Goal: Task Accomplishment & Management: Use online tool/utility

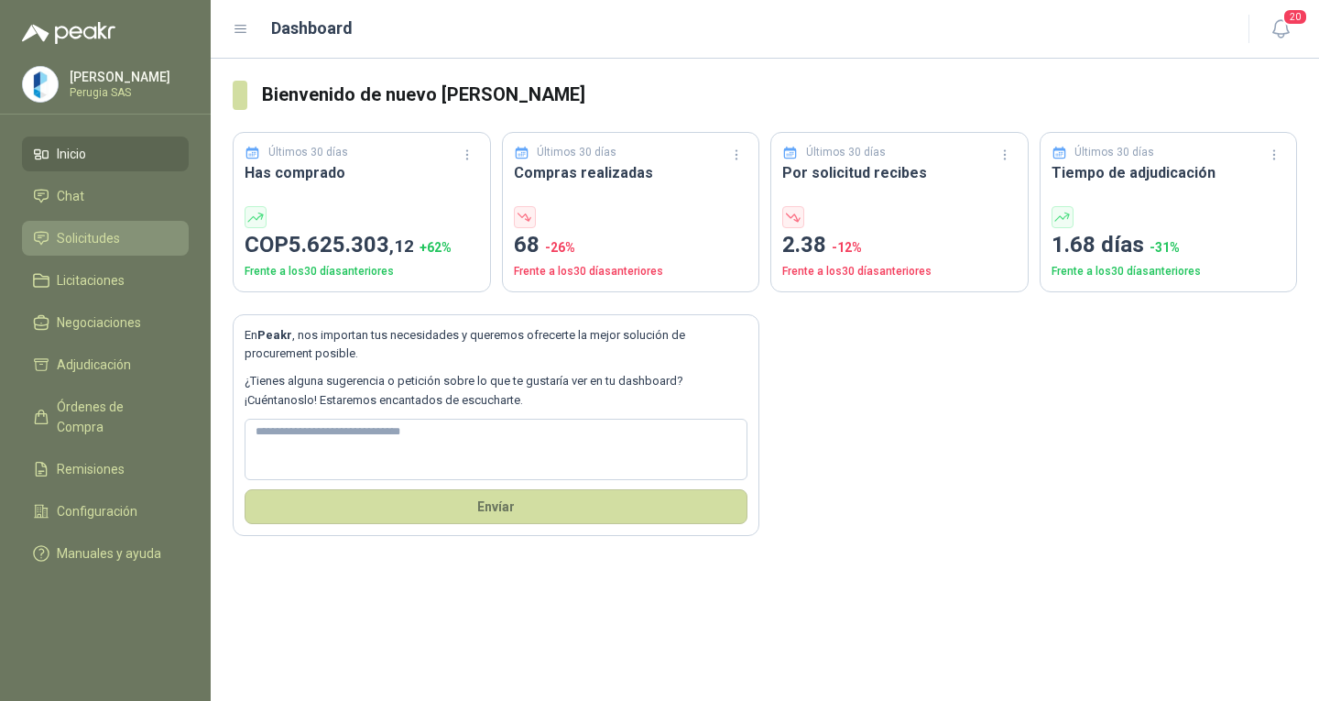
click at [117, 256] on link "Solicitudes" at bounding box center [105, 238] width 167 height 35
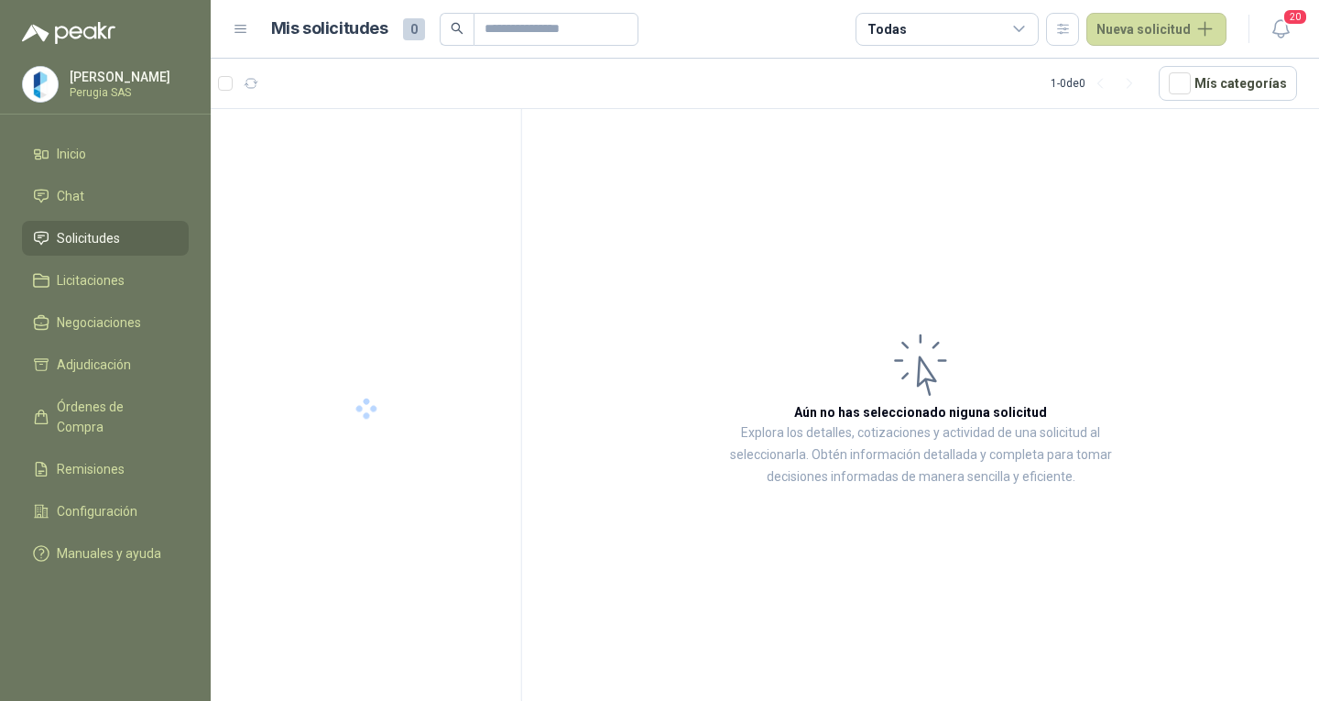
click at [112, 243] on span "Solicitudes" at bounding box center [88, 238] width 63 height 20
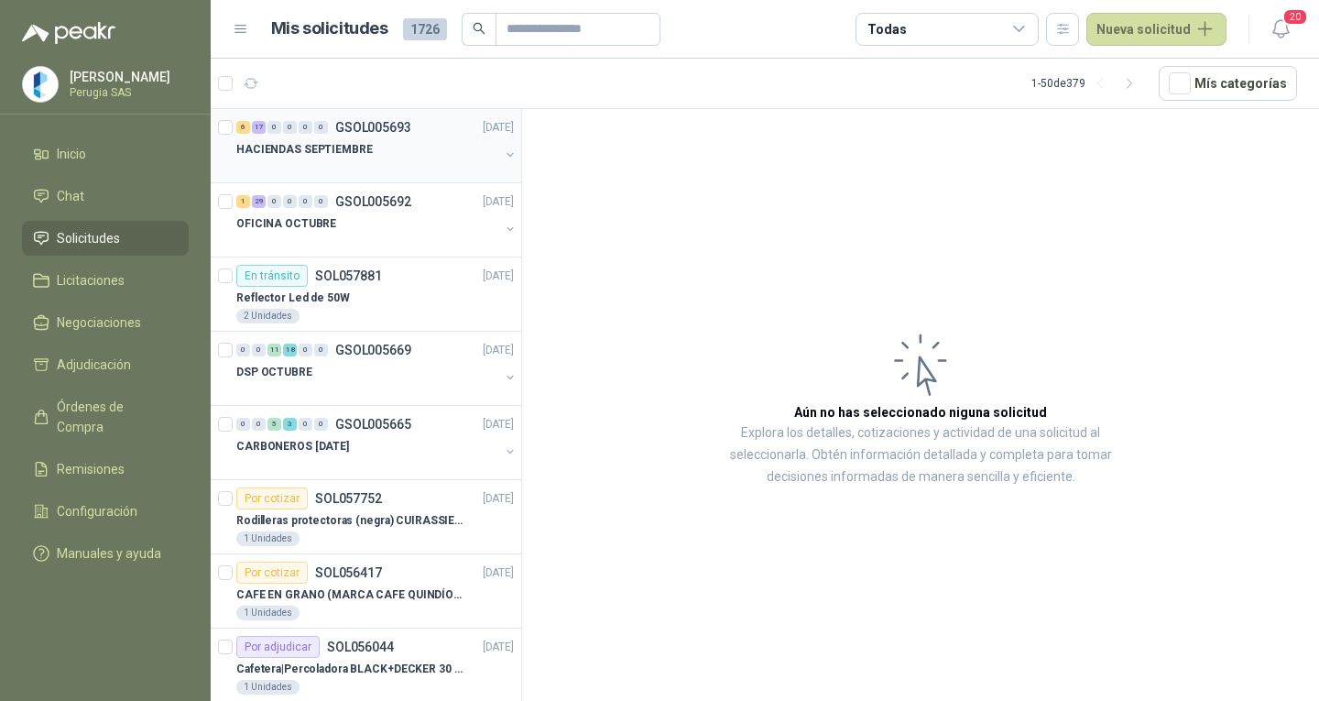
click at [401, 157] on div "HACIENDAS SEPTIEMBRE" at bounding box center [367, 149] width 263 height 22
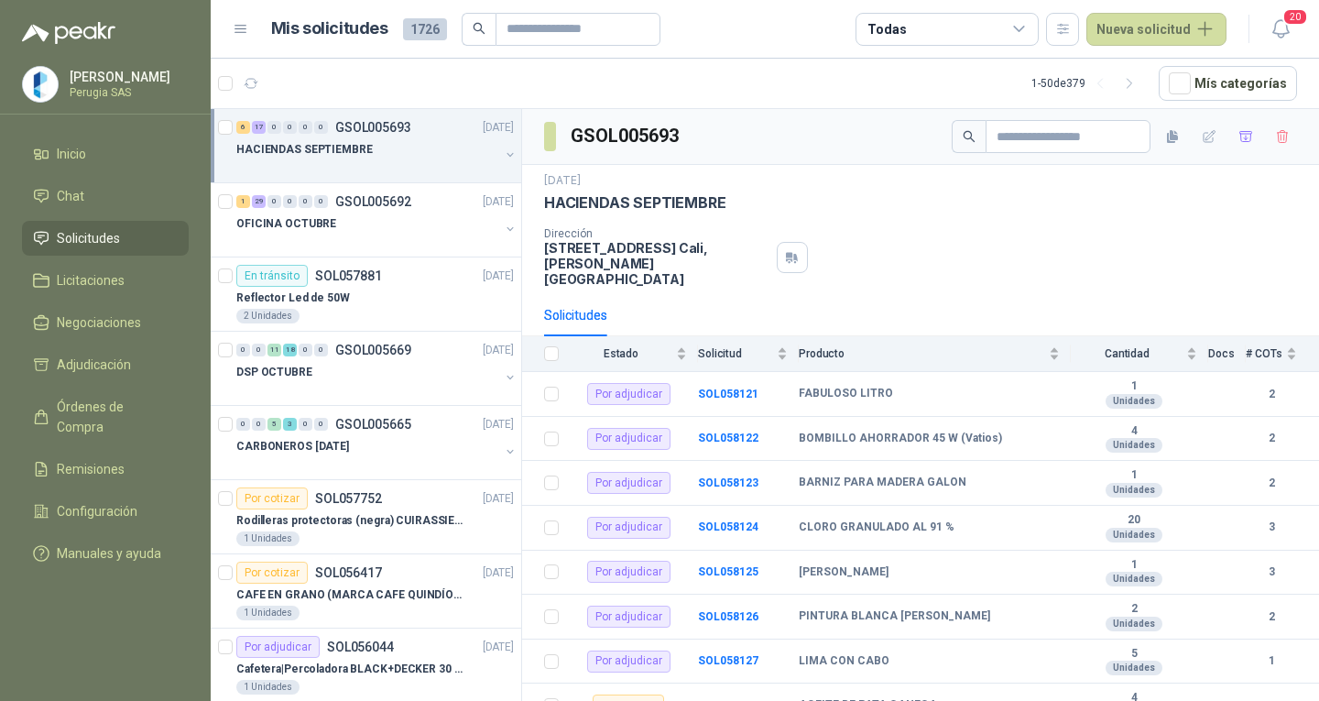
click at [424, 148] on div "HACIENDAS SEPTIEMBRE" at bounding box center [367, 149] width 263 height 22
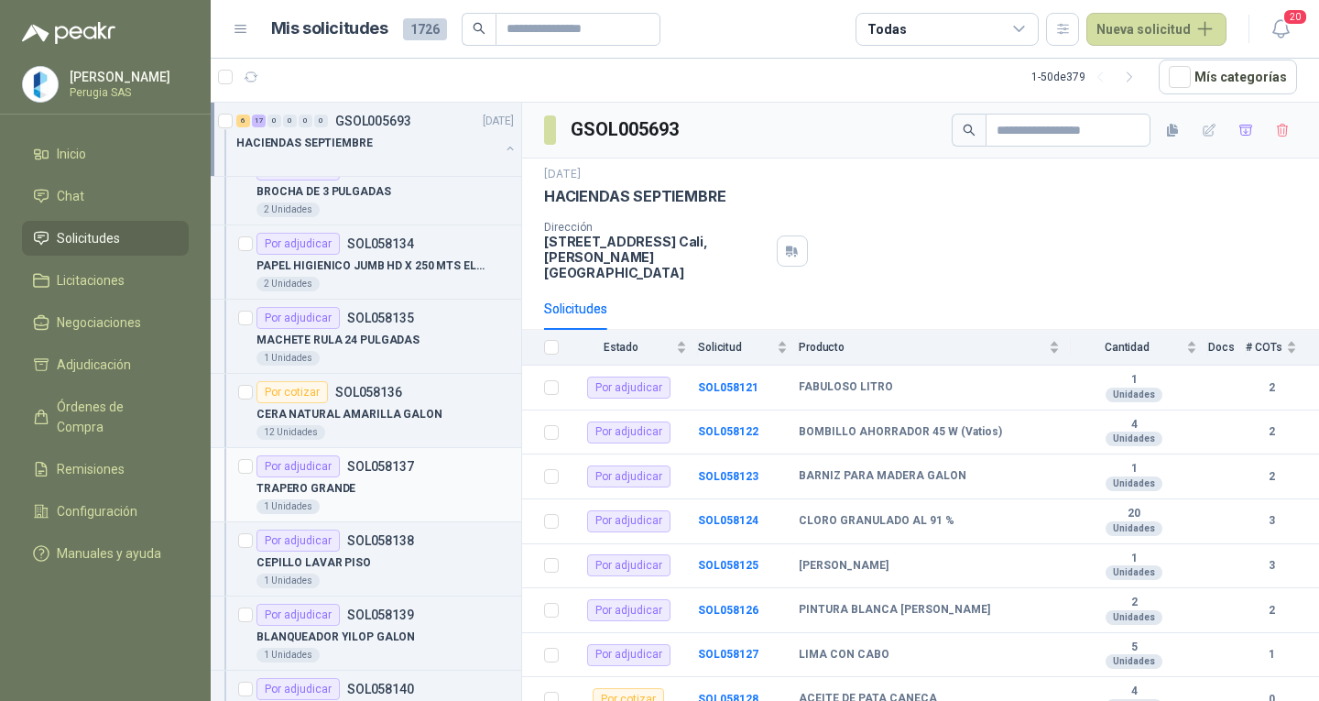
scroll to position [1283, 0]
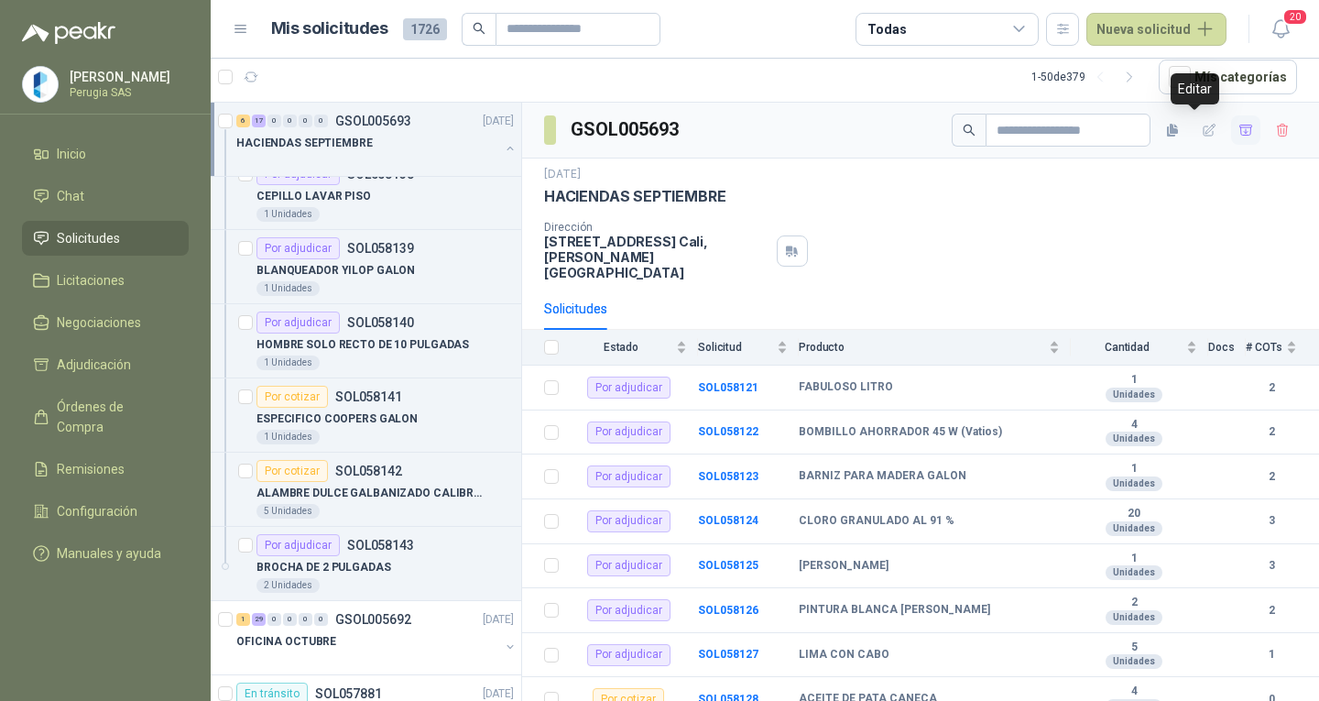
click at [1240, 125] on icon "button" at bounding box center [1246, 130] width 13 height 10
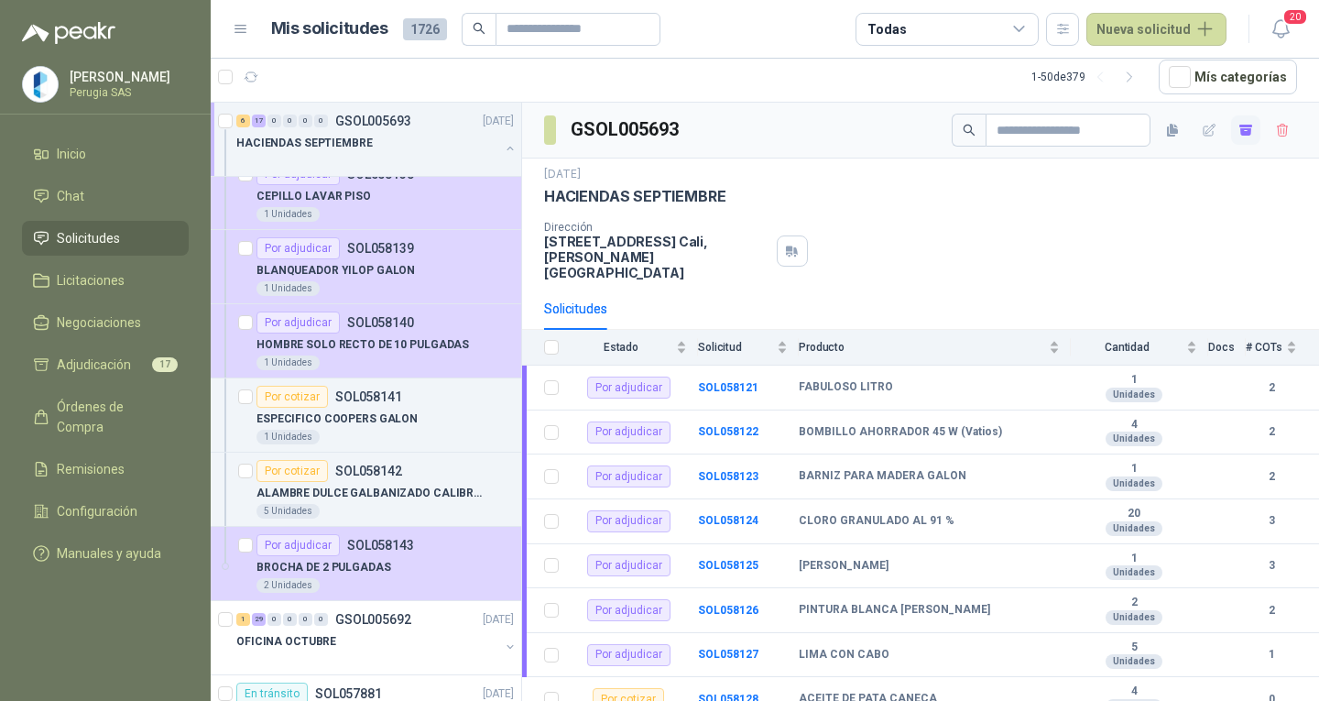
click at [137, 344] on ul "Inicio Chat Solicitudes Licitaciones Negociaciones Adjudicación 17 Órdenes de C…" at bounding box center [105, 358] width 211 height 442
click at [137, 356] on link "Adjudicación 17" at bounding box center [105, 364] width 167 height 35
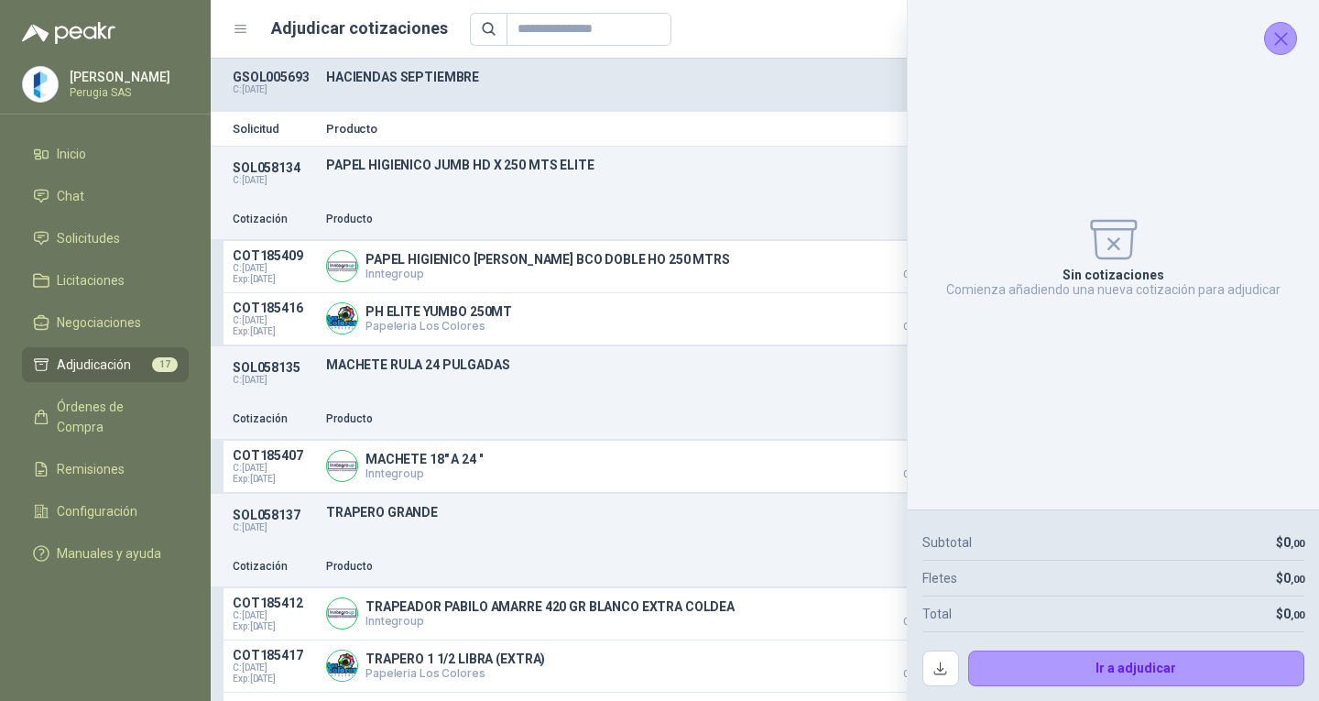
click at [1282, 32] on icon "Cerrar" at bounding box center [1281, 38] width 23 height 23
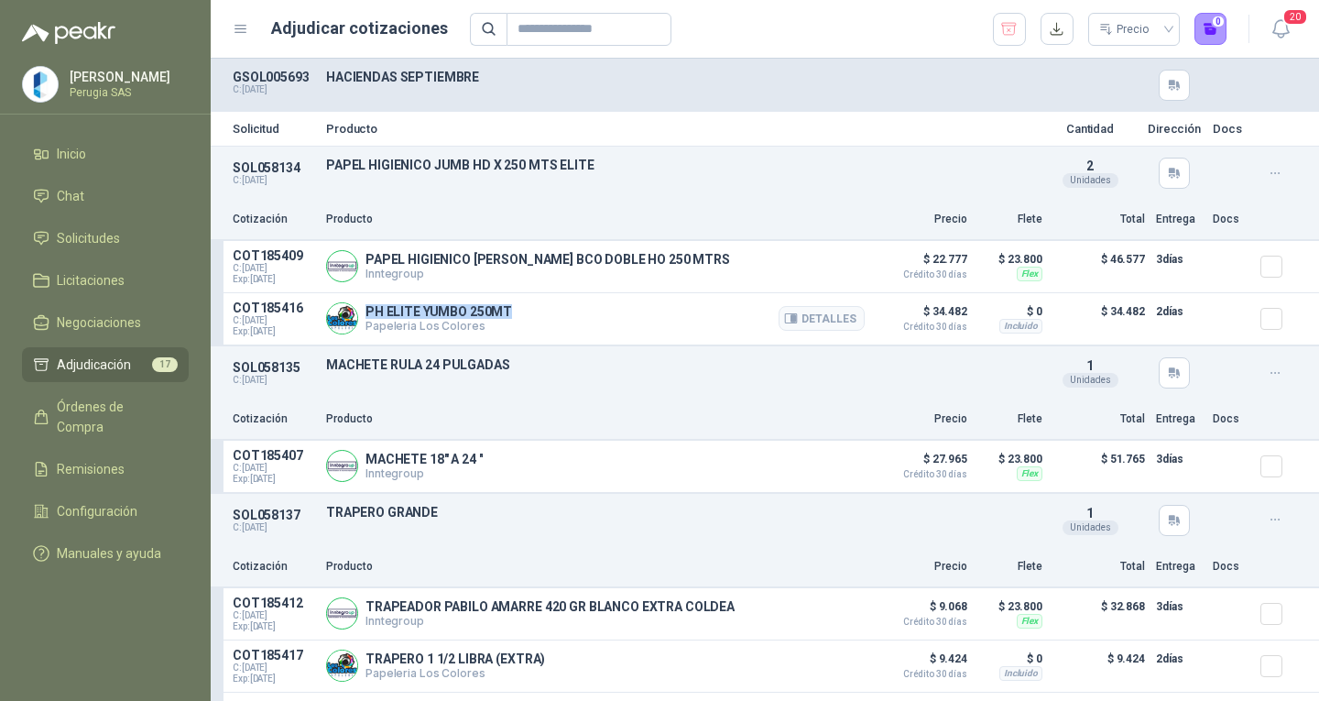
drag, startPoint x: 510, startPoint y: 314, endPoint x: 368, endPoint y: 305, distance: 142.3
click at [368, 305] on div "PH ELITE YUMBO 250MT Papeleria Los Colores Detalles" at bounding box center [595, 319] width 539 height 37
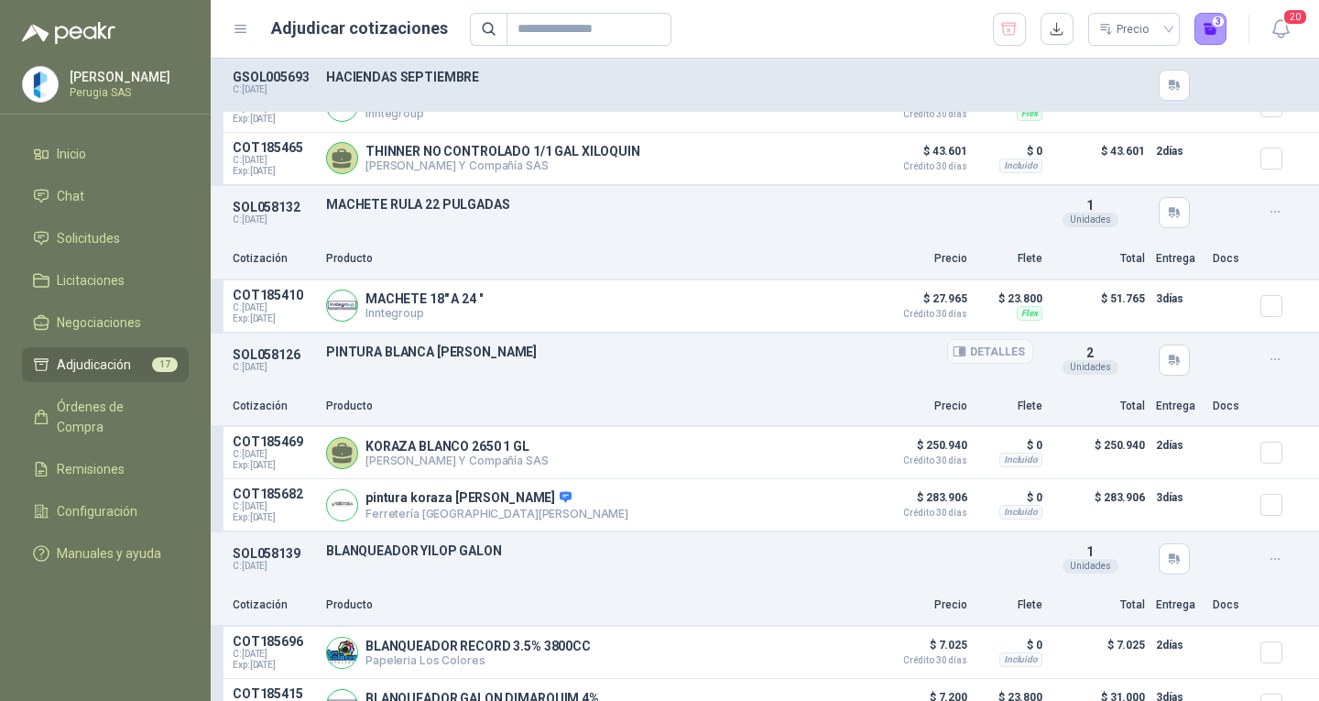
scroll to position [1100, 0]
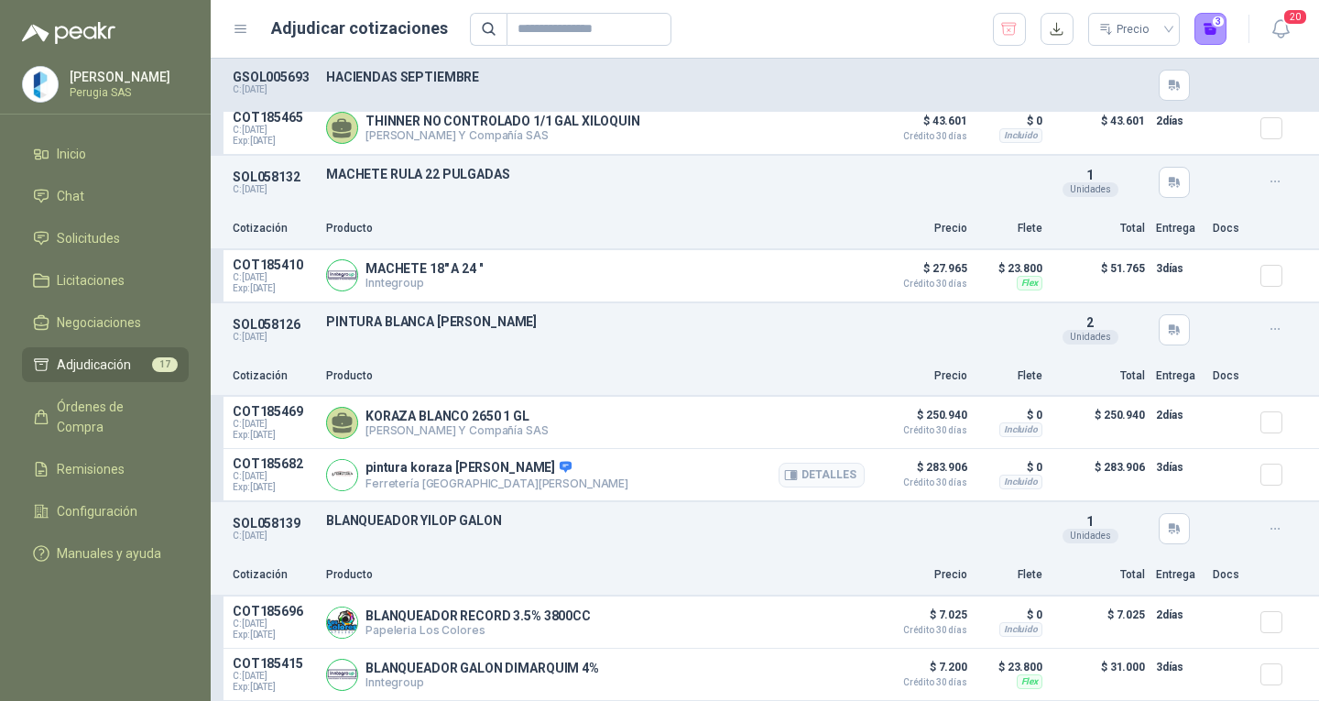
click at [1275, 486] on div at bounding box center [1279, 474] width 37 height 37
click at [1261, 493] on div at bounding box center [1279, 474] width 37 height 37
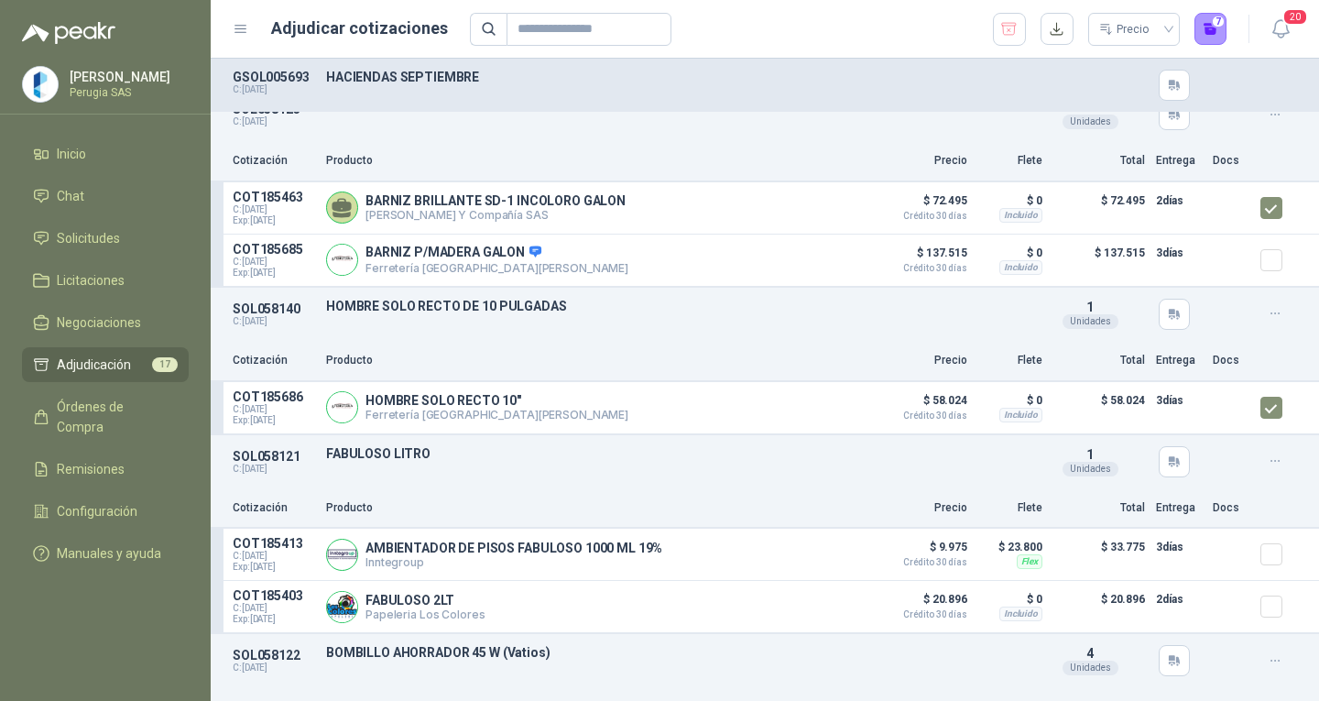
scroll to position [2108, 0]
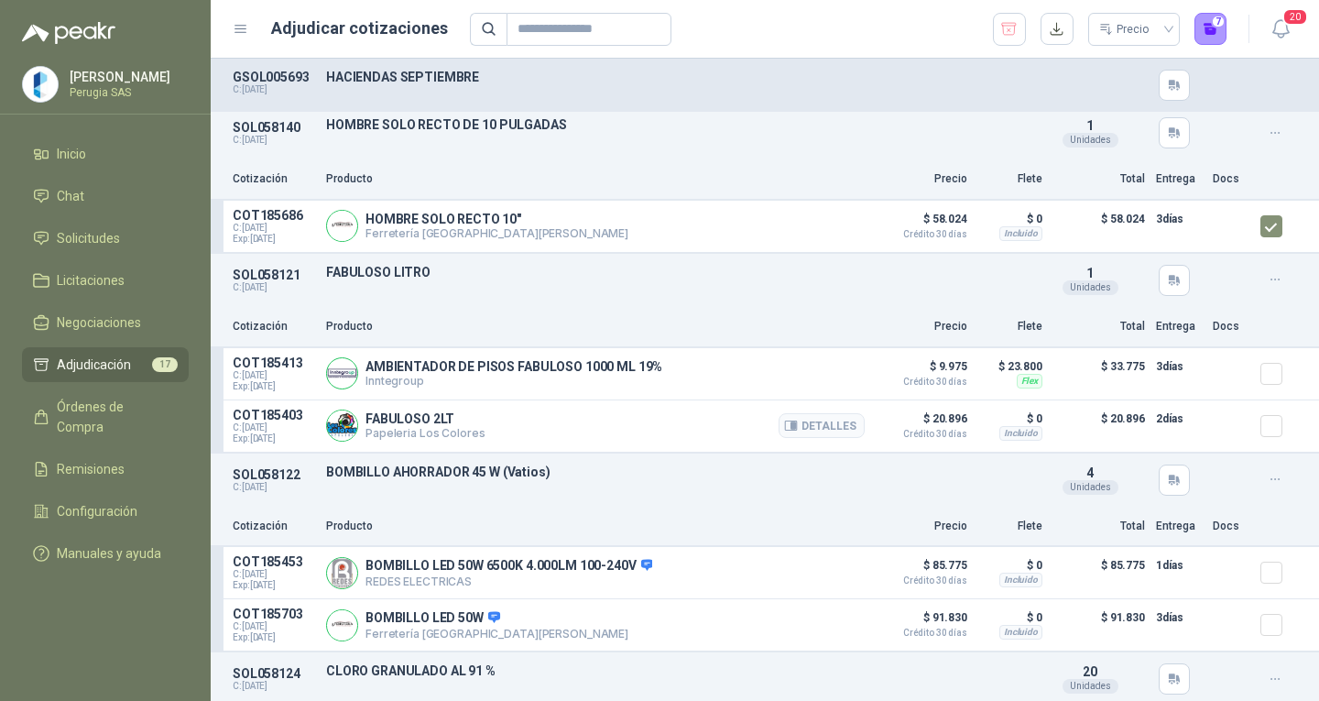
drag, startPoint x: 1268, startPoint y: 429, endPoint x: 1243, endPoint y: 421, distance: 26.1
click at [1245, 422] on article "COT185403 C: [DATE] Exp: [DATE] FABULOSO 2LT Papeleria Los Colores Detalles $ 2…" at bounding box center [765, 426] width 1109 height 52
click at [1243, 421] on article "COT185403 C: [DATE] Exp: [DATE] FABULOSO 2LT Papeleria Los Colores Detalles $ 2…" at bounding box center [765, 426] width 1109 height 52
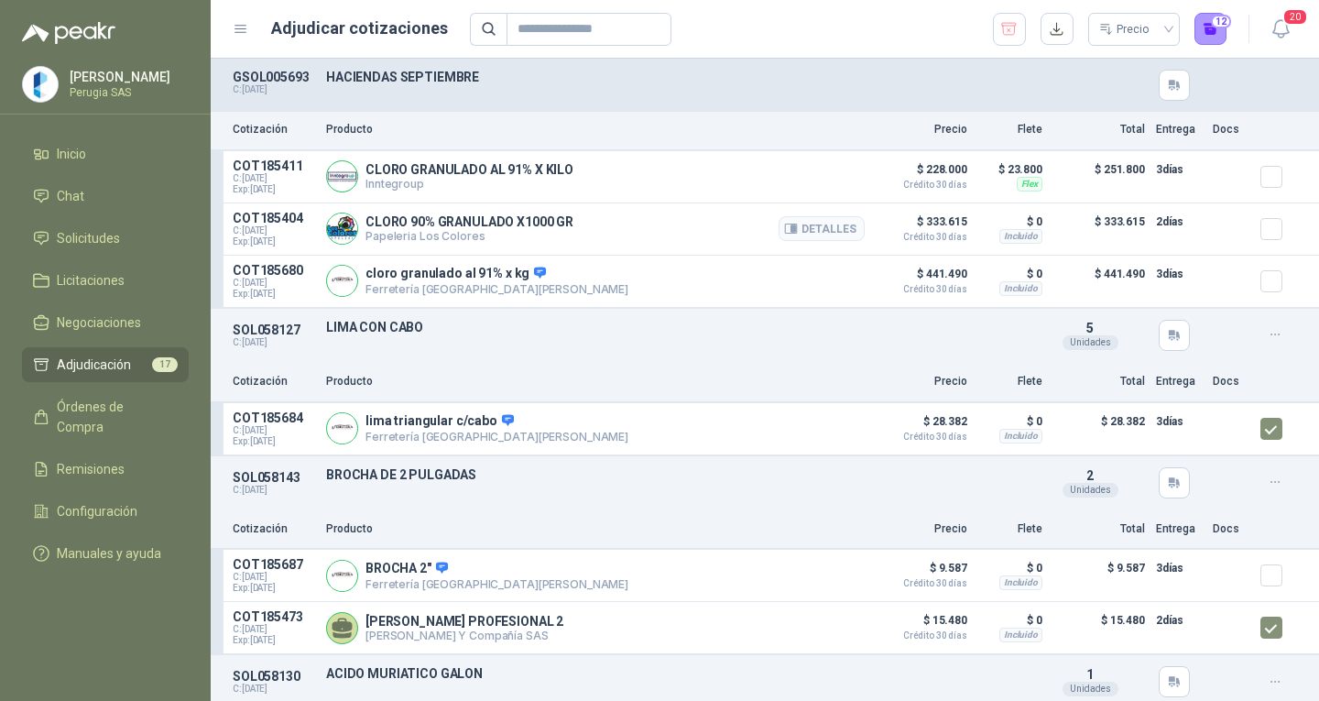
scroll to position [2741, 0]
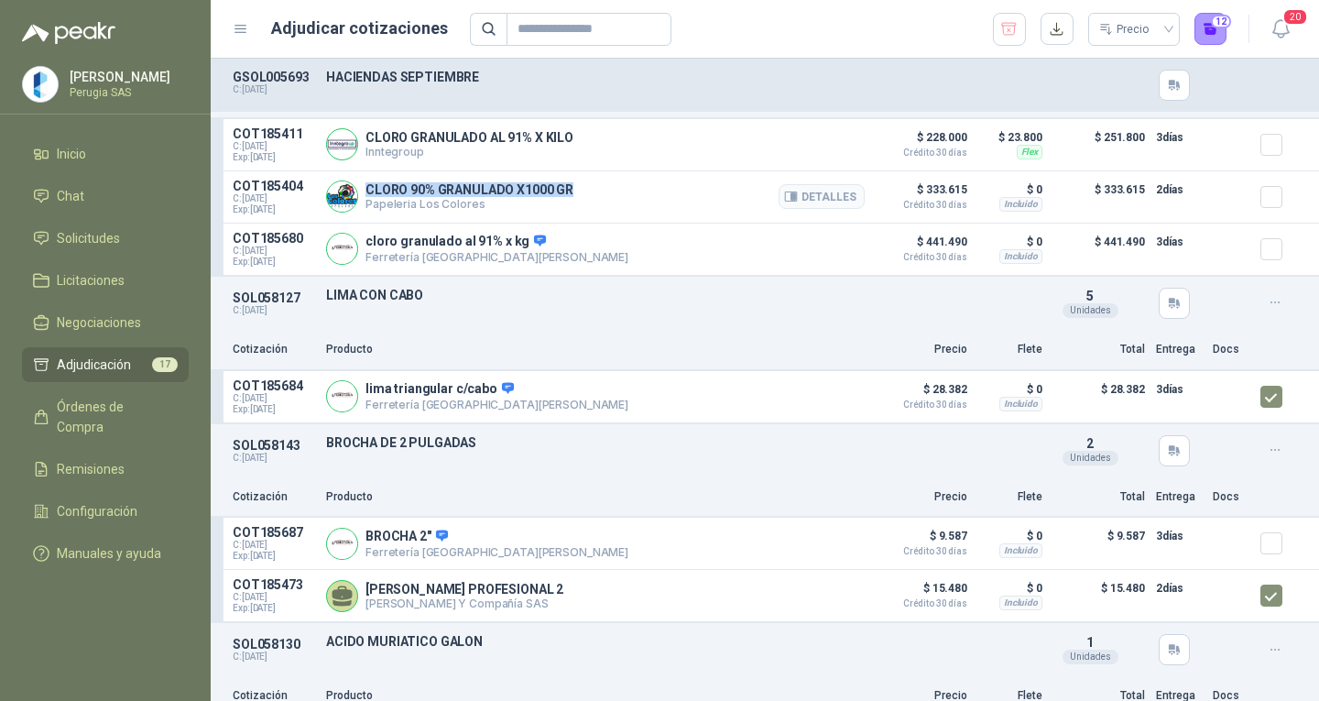
drag, startPoint x: 368, startPoint y: 189, endPoint x: 597, endPoint y: 175, distance: 229.5
click at [597, 175] on article "COT185404 C: [DATE] Exp: [DATE] CLORO 90% GRANULADO X1000 GR Papeleria Los Colo…" at bounding box center [765, 197] width 1109 height 52
copy p "CLORO 90% GRANULADO X1000 GR"
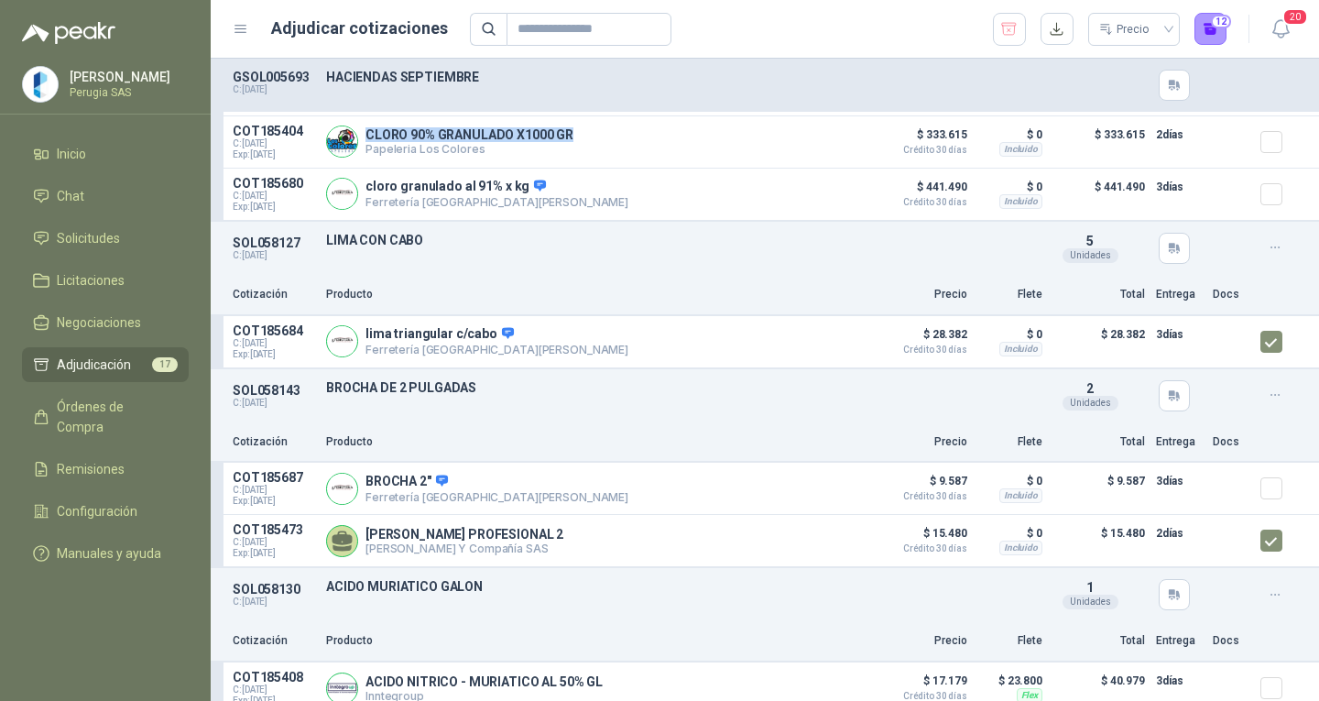
scroll to position [2924, 0]
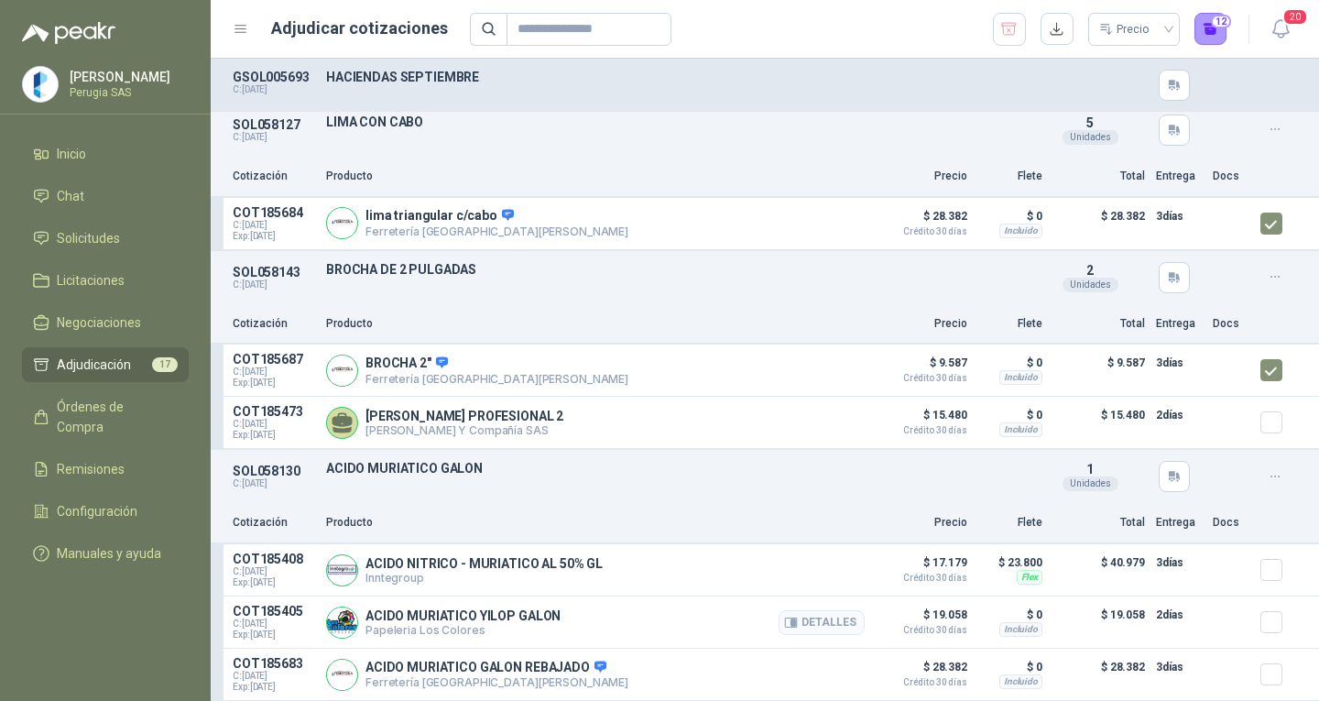
click at [1275, 619] on div at bounding box center [1279, 622] width 37 height 37
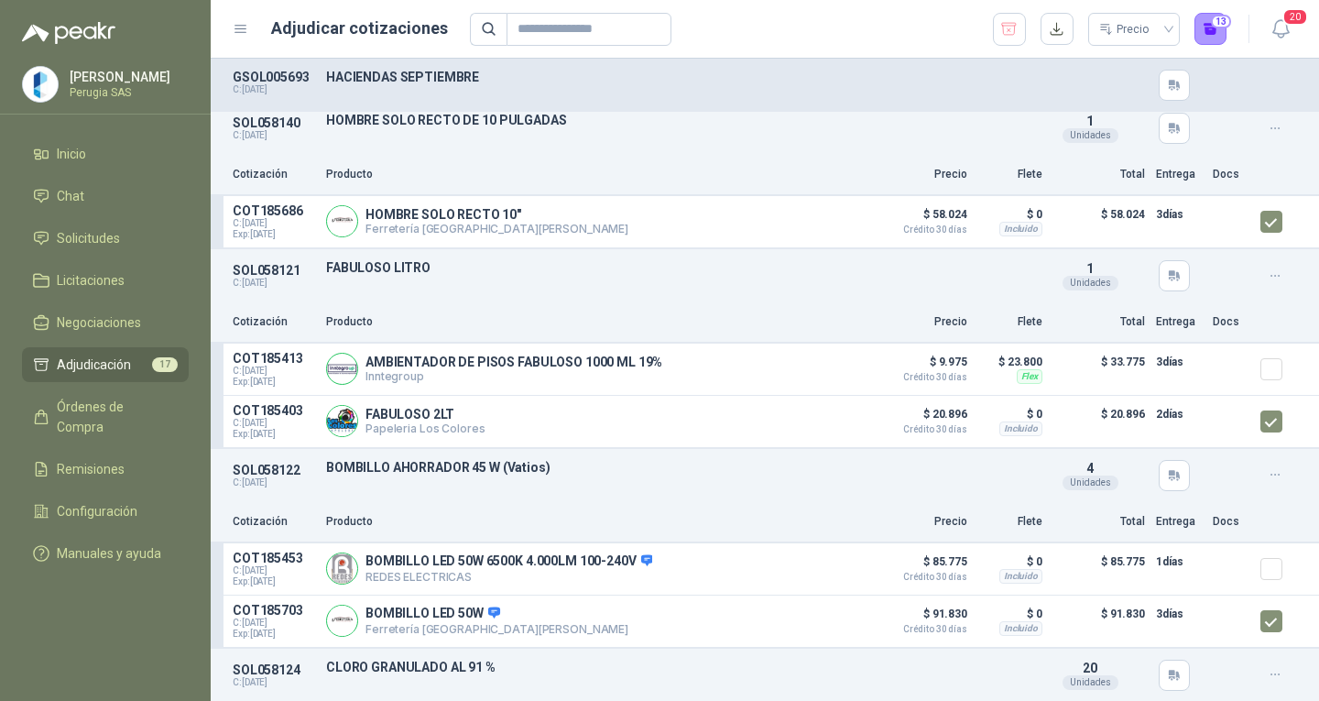
scroll to position [2099, 0]
